Goal: Transaction & Acquisition: Purchase product/service

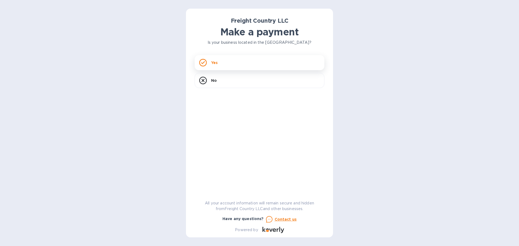
click at [221, 67] on div "Yes" at bounding box center [260, 62] width 130 height 15
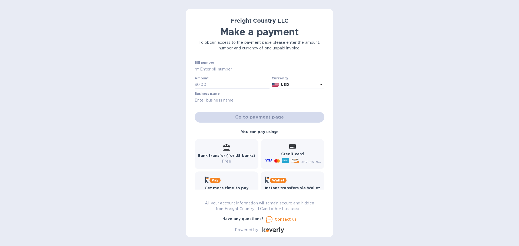
click at [229, 71] on input "text" at bounding box center [261, 69] width 125 height 8
paste input "2634"
type input "2634"
click at [220, 82] on input "text" at bounding box center [233, 85] width 72 height 8
type input "531"
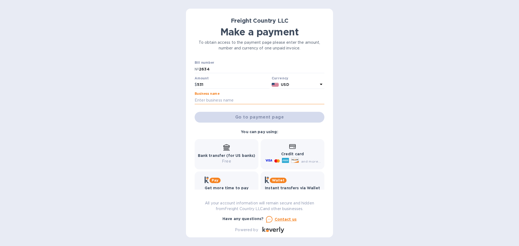
click at [227, 98] on input "text" at bounding box center [260, 100] width 130 height 8
type input "Stanly Tractor Company"
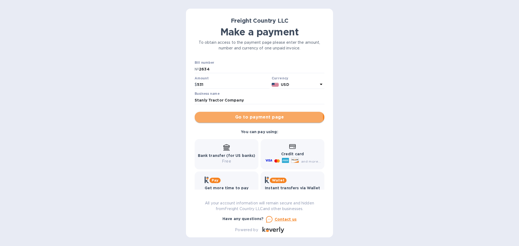
click at [258, 119] on span "Go to payment page" at bounding box center [259, 117] width 121 height 6
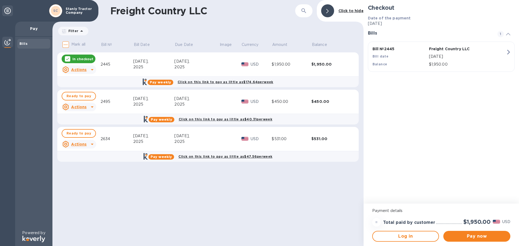
click at [65, 59] on div at bounding box center [67, 58] width 5 height 5
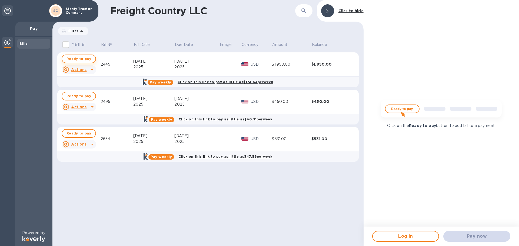
click at [67, 59] on span "Ready to pay" at bounding box center [78, 59] width 25 height 6
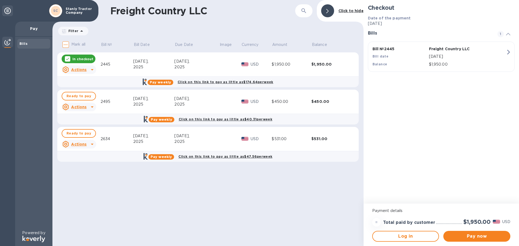
click at [67, 59] on icon at bounding box center [67, 59] width 4 height 4
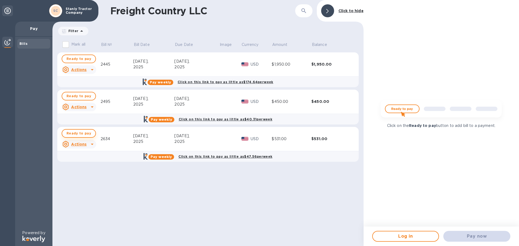
click at [67, 135] on span "Ready to pay" at bounding box center [78, 133] width 25 height 6
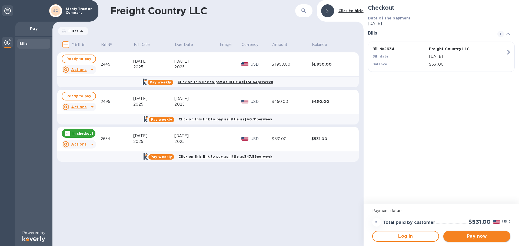
click at [470, 236] on span "Pay now" at bounding box center [476, 236] width 58 height 6
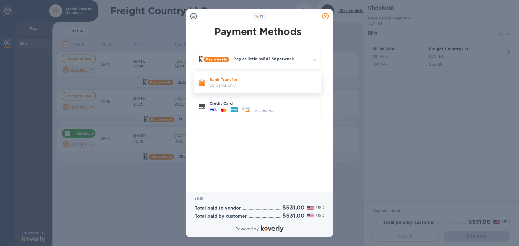
click at [244, 91] on div "Bank Transfer US banks only." at bounding box center [257, 82] width 123 height 17
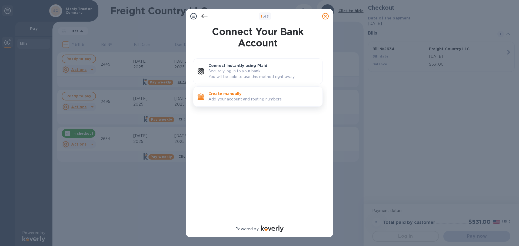
click at [244, 93] on p "Create manually" at bounding box center [263, 93] width 110 height 5
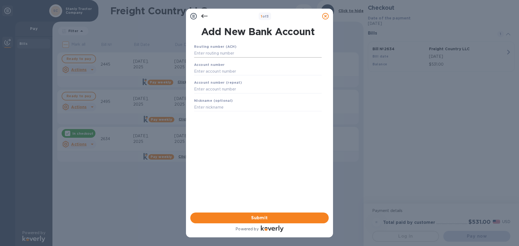
click at [232, 52] on input "text" at bounding box center [258, 53] width 128 height 8
type input "053111690"
type input "0100686627"
click at [243, 216] on span "Submit" at bounding box center [260, 218] width 130 height 6
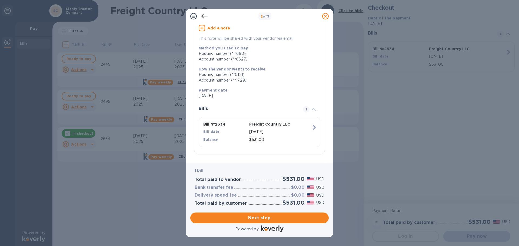
scroll to position [50, 0]
click at [254, 219] on span "Next step" at bounding box center [260, 218] width 130 height 6
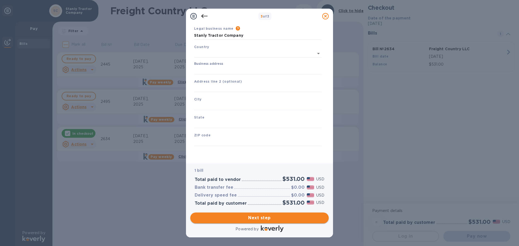
type input "[GEOGRAPHIC_DATA]"
click at [249, 69] on input "Business address" at bounding box center [258, 70] width 128 height 8
type input "[STREET_ADDRESS]"
click at [226, 104] on input "text" at bounding box center [258, 106] width 128 height 8
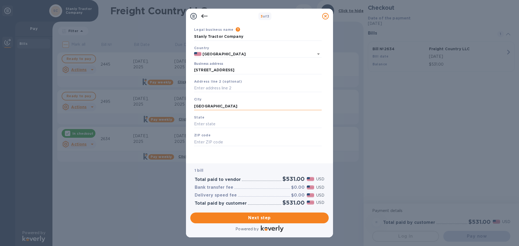
type input "[GEOGRAPHIC_DATA]"
type input "NC"
type input "28127"
click at [262, 214] on button "Next step" at bounding box center [259, 218] width 138 height 11
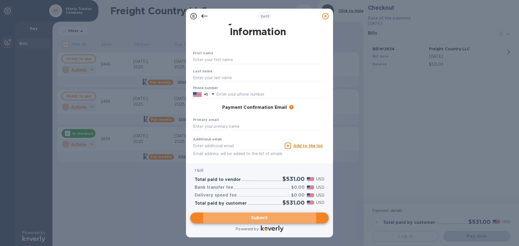
scroll to position [0, 0]
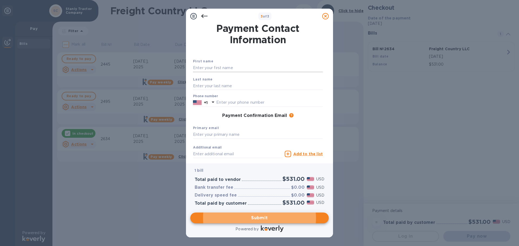
click at [237, 69] on input "text" at bounding box center [258, 68] width 130 height 8
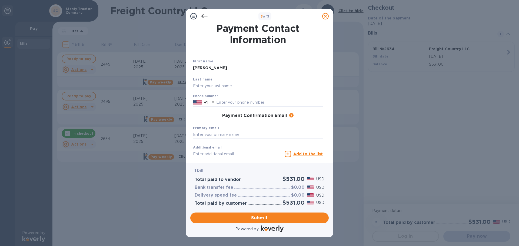
type input "[PERSON_NAME]"
type input "7049831106"
click at [213, 117] on div "Payment Confirmation Email The added email addresses will be used to send the p…" at bounding box center [258, 115] width 130 height 5
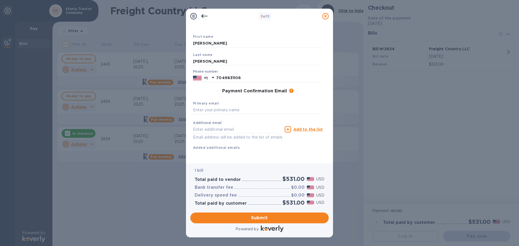
scroll to position [31, 0]
click at [256, 214] on button "Submit" at bounding box center [259, 218] width 138 height 11
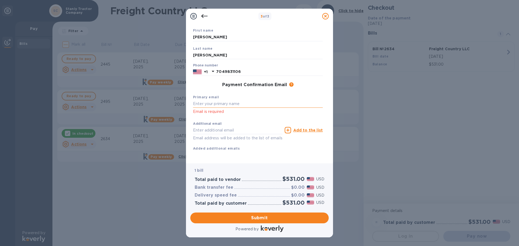
click at [264, 105] on input "text" at bounding box center [258, 104] width 130 height 8
type input "[PERSON_NAME][EMAIL_ADDRESS][DOMAIN_NAME]"
click at [259, 126] on div "Additional email Email address will be added to the list of emails" at bounding box center [237, 131] width 89 height 19
click at [263, 215] on span "Submit" at bounding box center [260, 218] width 130 height 6
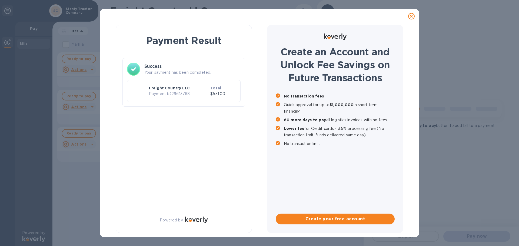
scroll to position [0, 0]
